Goal: Information Seeking & Learning: Compare options

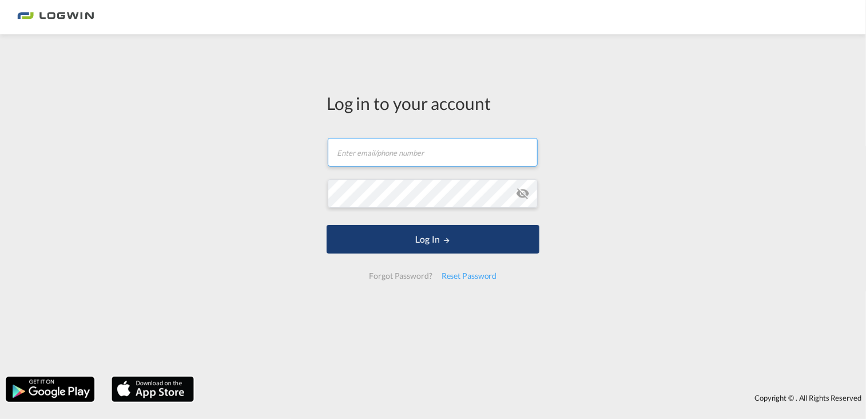
type input "[PERSON_NAME][EMAIL_ADDRESS][PERSON_NAME][DOMAIN_NAME]"
click at [429, 240] on button "Log In" at bounding box center [433, 239] width 213 height 29
